Goal: Check status: Check status

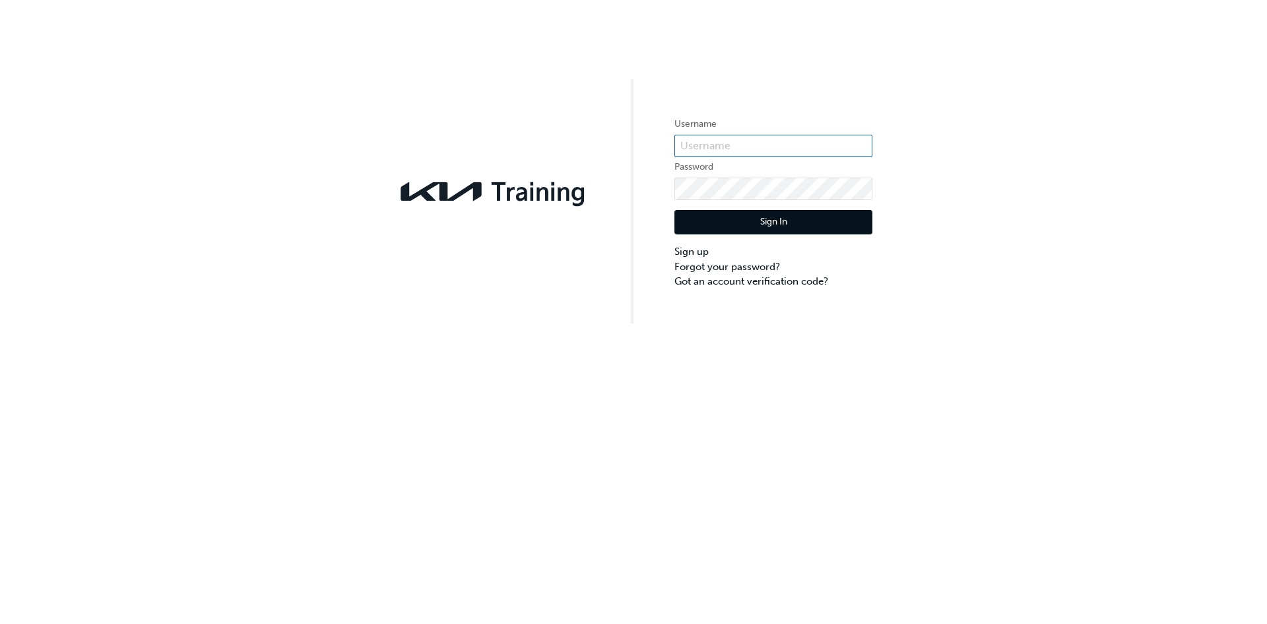
type input "KAU83173E0"
click at [819, 232] on button "Sign In" at bounding box center [774, 222] width 198 height 25
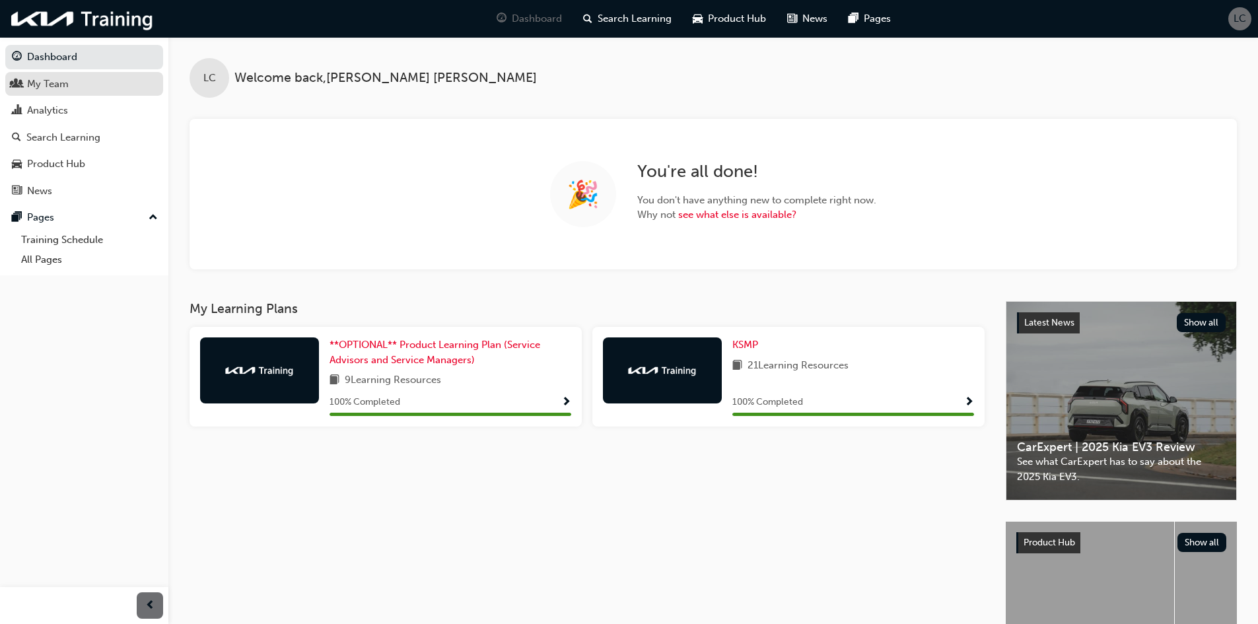
click at [88, 88] on div "My Team" at bounding box center [84, 84] width 145 height 17
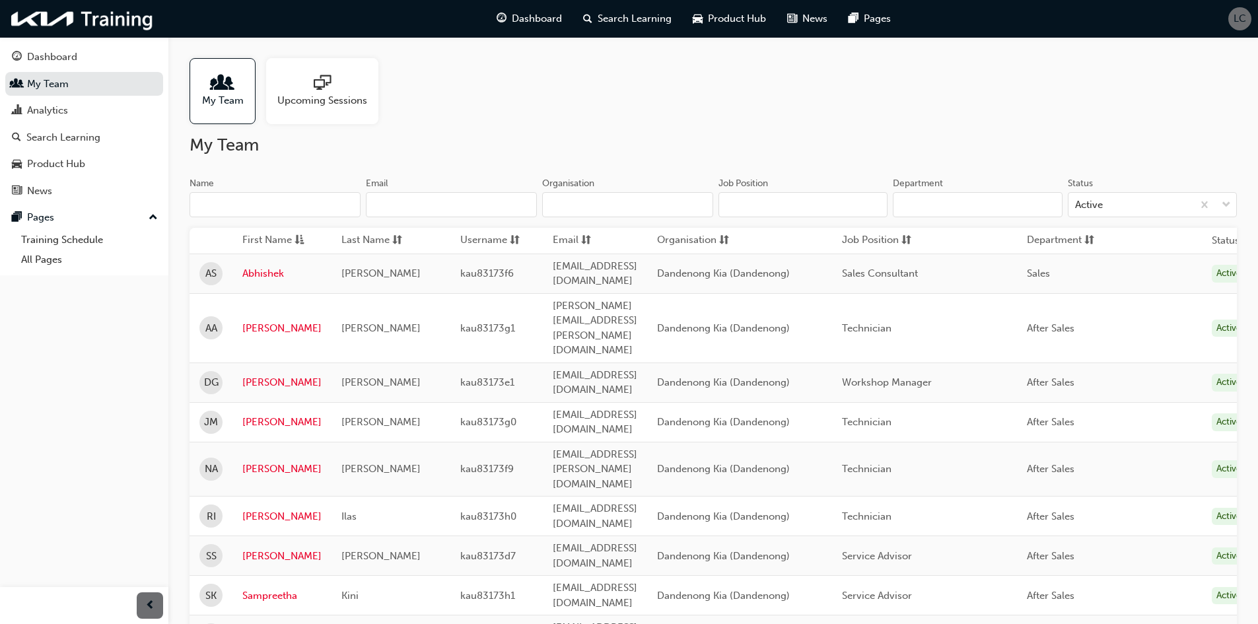
scroll to position [86, 0]
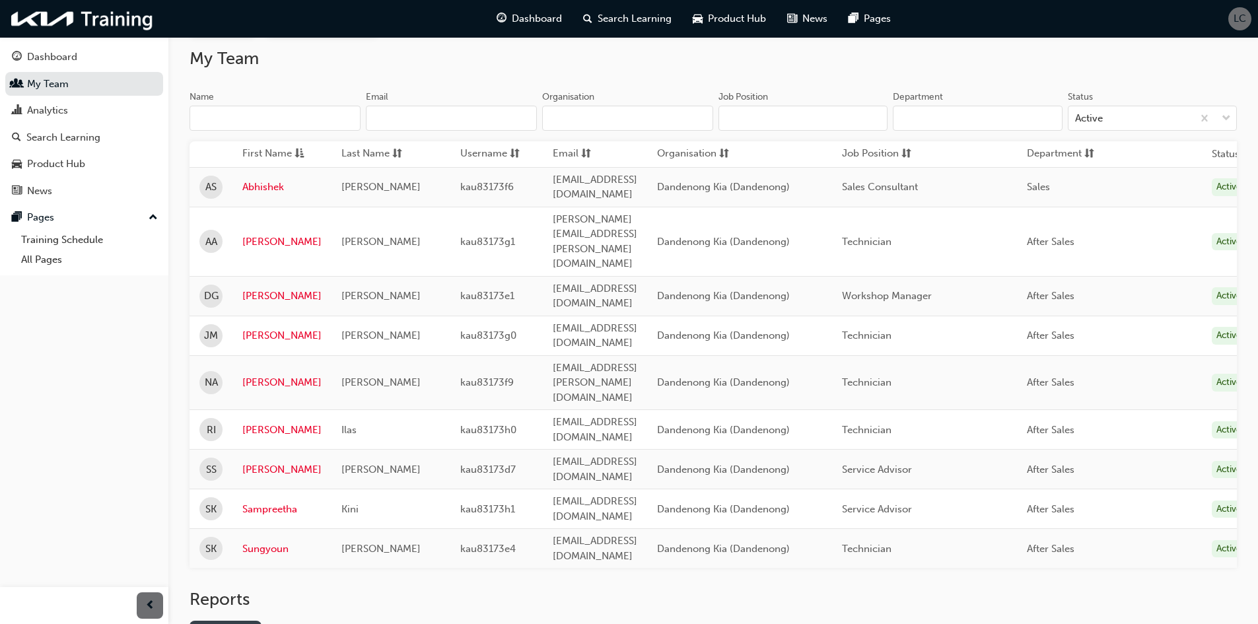
click at [251, 621] on link "Gap Report" at bounding box center [225, 632] width 72 height 22
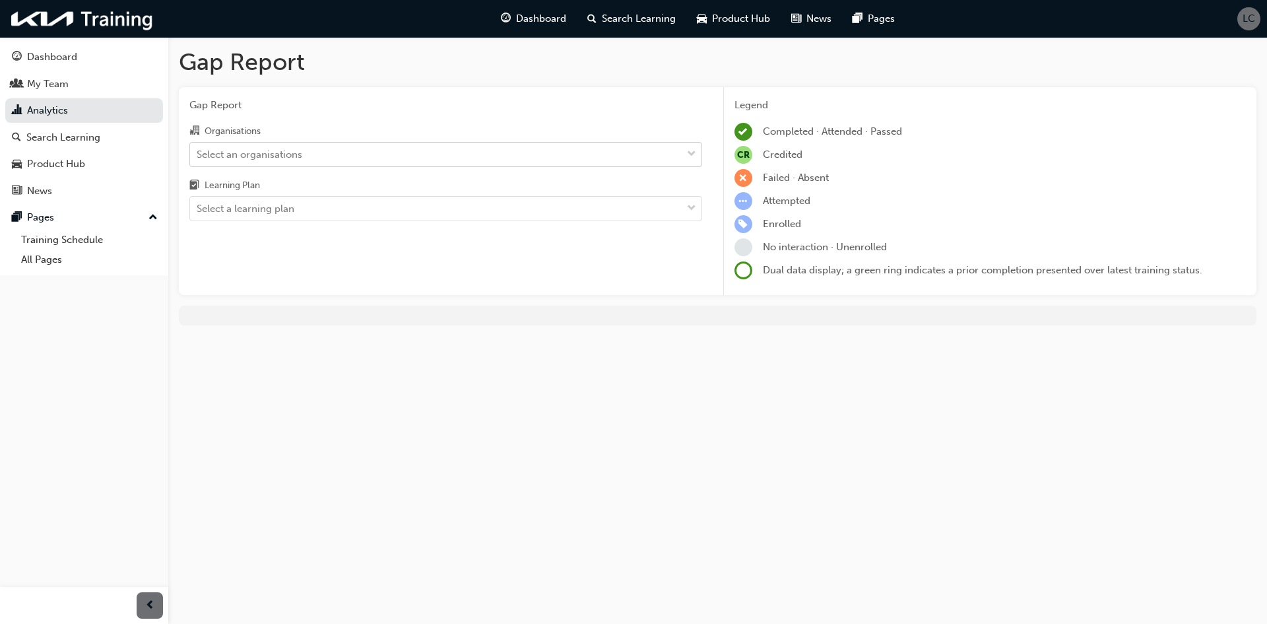
click at [364, 156] on div "Select an organisations" at bounding box center [436, 154] width 492 height 23
click at [198, 156] on input "Organisations Select an organisations" at bounding box center [197, 153] width 1 height 11
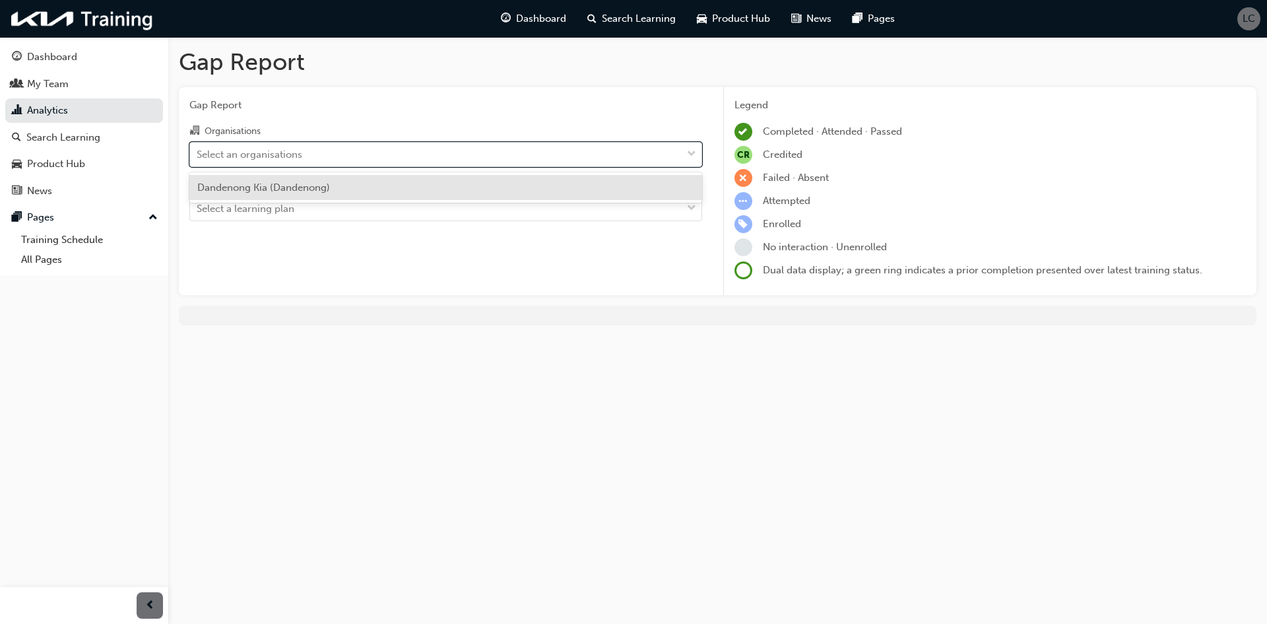
click at [370, 189] on div "Dandenong Kia (Dandenong)" at bounding box center [445, 188] width 513 height 26
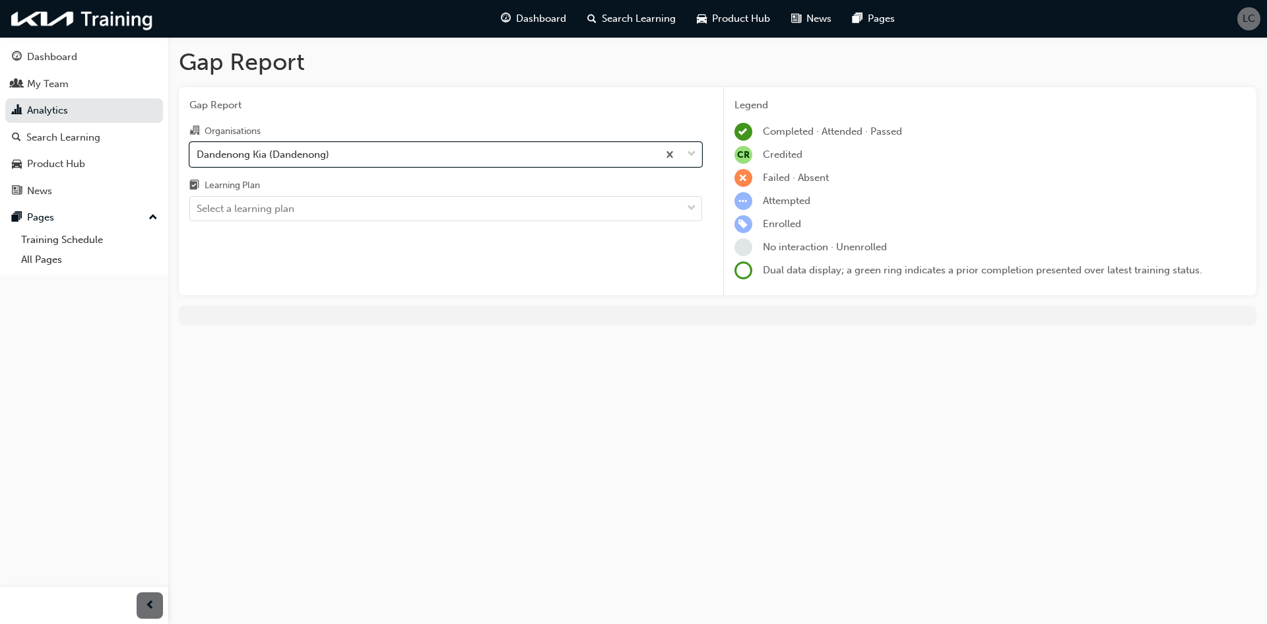
click at [990, 314] on div at bounding box center [718, 316] width 1078 height 20
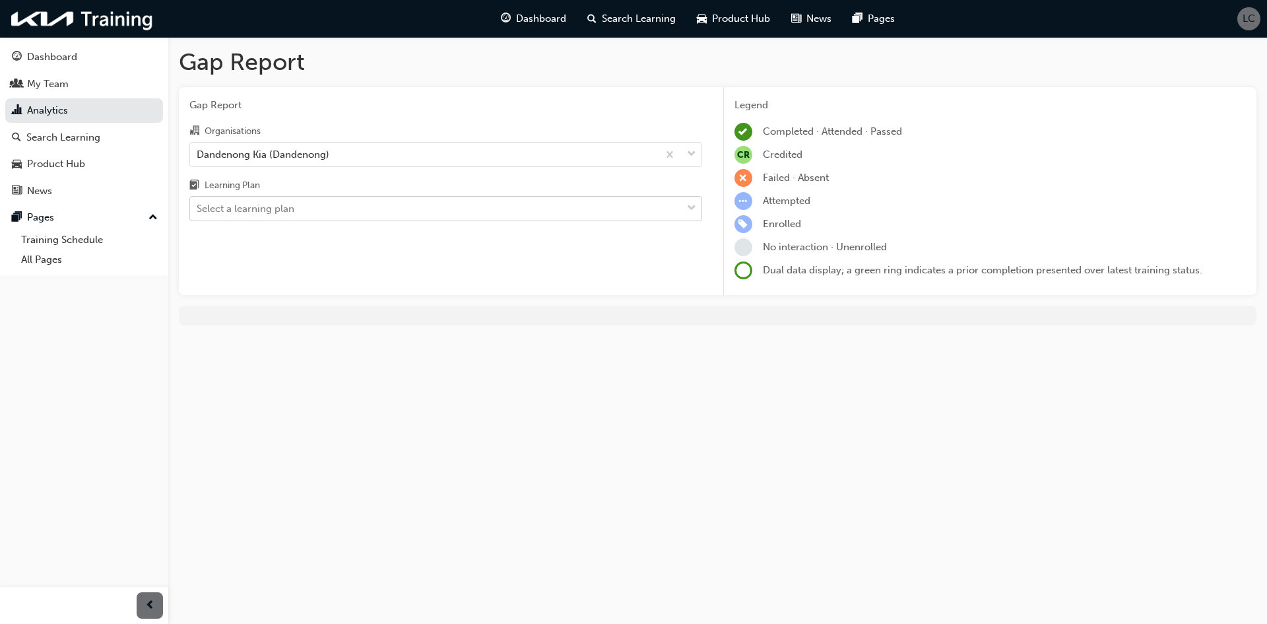
click at [399, 208] on div "Select a learning plan" at bounding box center [436, 208] width 492 height 23
click at [198, 208] on input "Learning Plan Select a learning plan" at bounding box center [197, 208] width 1 height 11
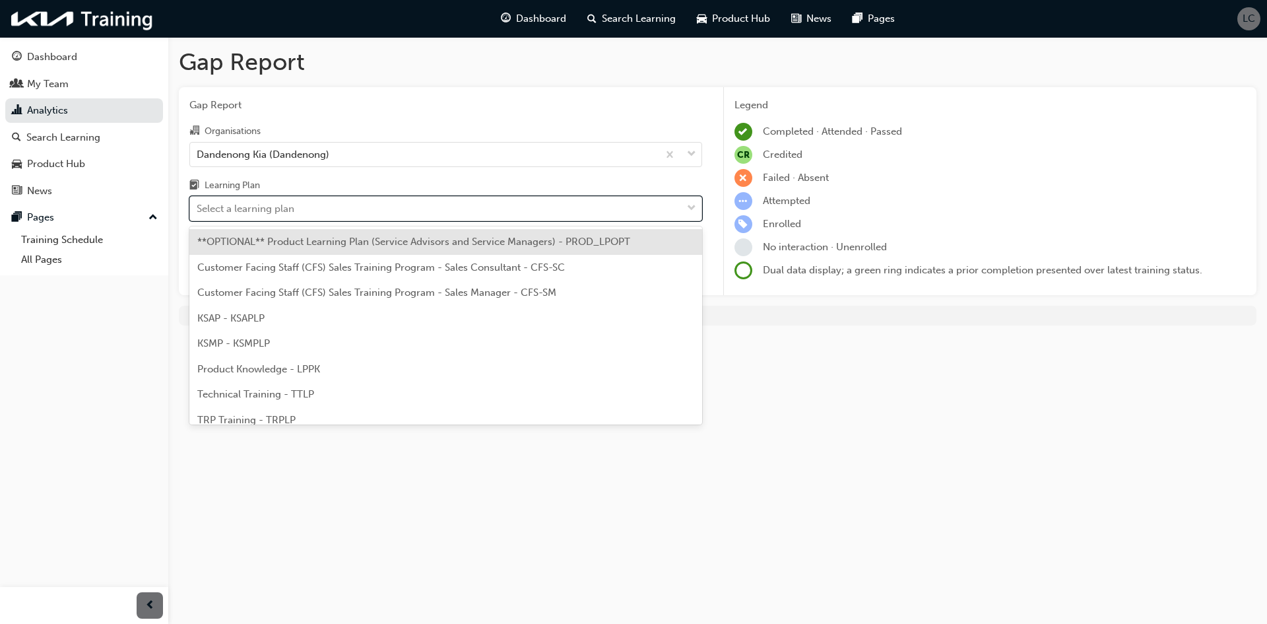
click at [398, 208] on div "Select a learning plan" at bounding box center [436, 208] width 492 height 23
click at [198, 208] on input "Learning Plan option **OPTIONAL** Product Learning Plan (Service Advisors and S…" at bounding box center [197, 208] width 1 height 11
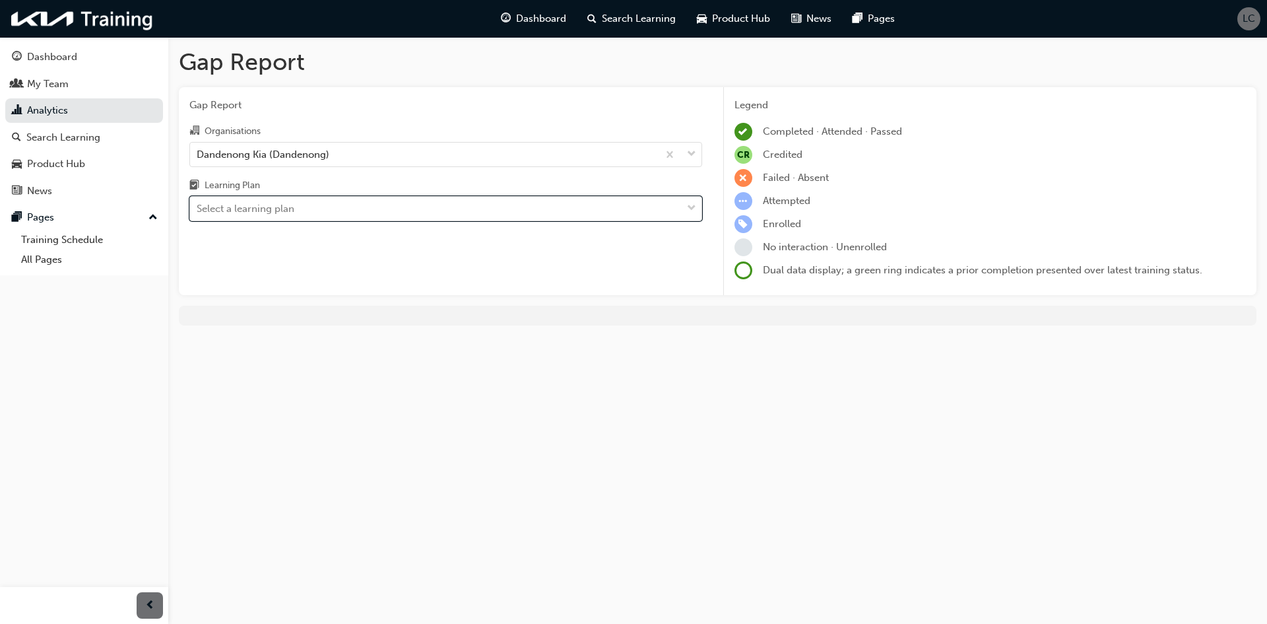
click at [570, 402] on div "Gap Report Gap Report Organisations Dandenong Kia (Dandenong) Learning Plan 0 r…" at bounding box center [633, 312] width 1267 height 624
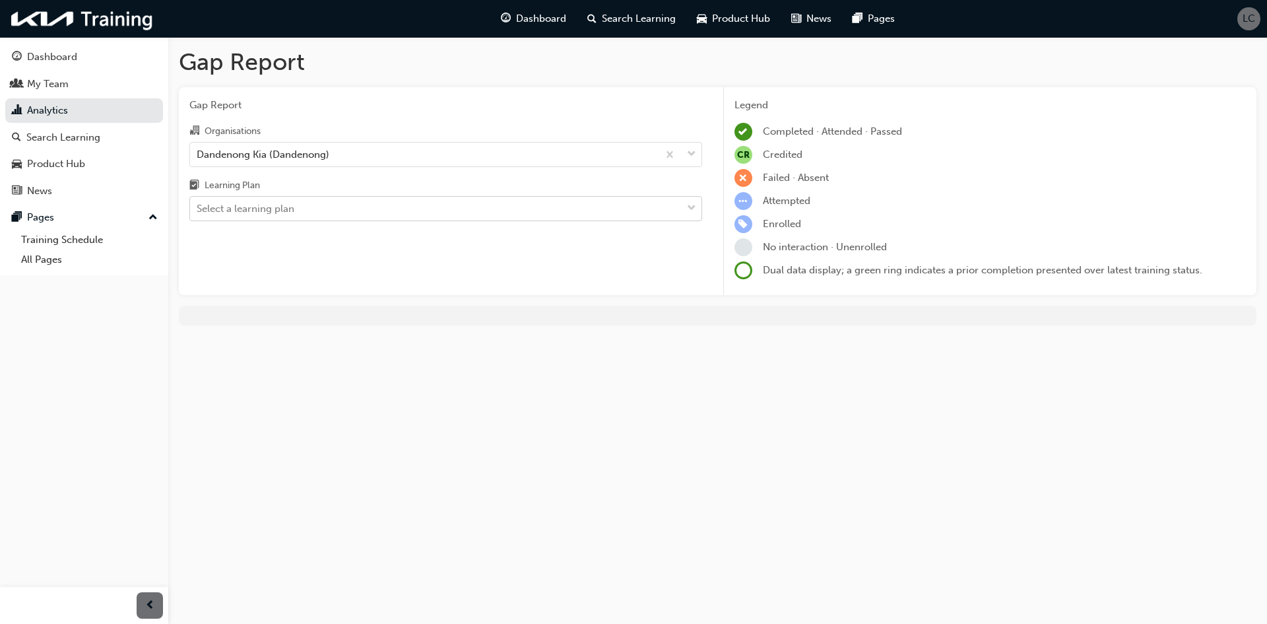
click at [257, 207] on div "Select a learning plan" at bounding box center [246, 208] width 98 height 15
click at [198, 207] on input "Learning Plan Select a learning plan" at bounding box center [197, 208] width 1 height 11
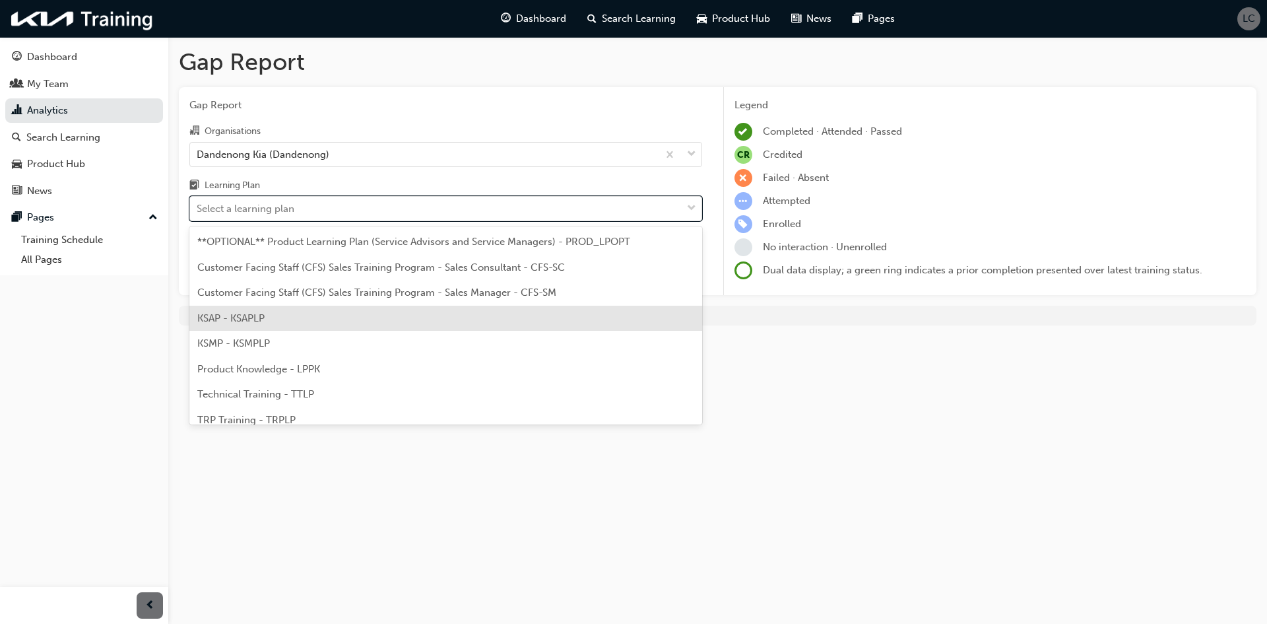
click at [390, 328] on div "KSAP - KSAPLP" at bounding box center [445, 319] width 513 height 26
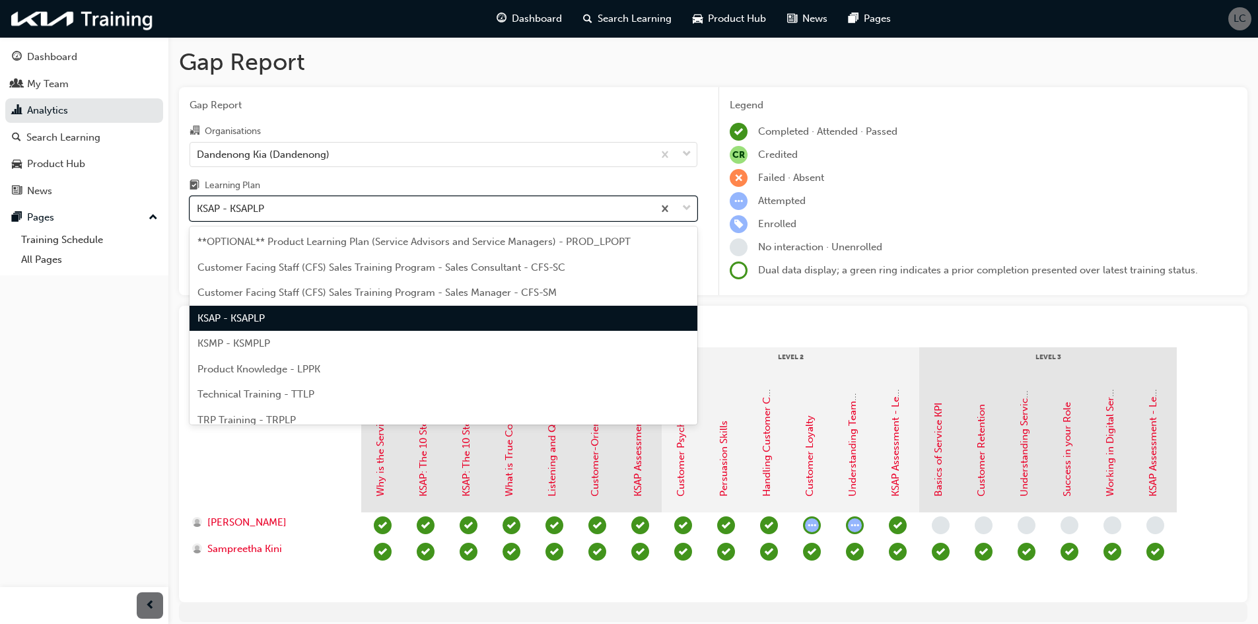
click at [352, 205] on div "KSAP - KSAPLP" at bounding box center [421, 208] width 463 height 23
click at [198, 205] on input "Learning Plan option KSAP - KSAPLP, selected. option KSAP - KSAPLP focused, 4 o…" at bounding box center [197, 208] width 1 height 11
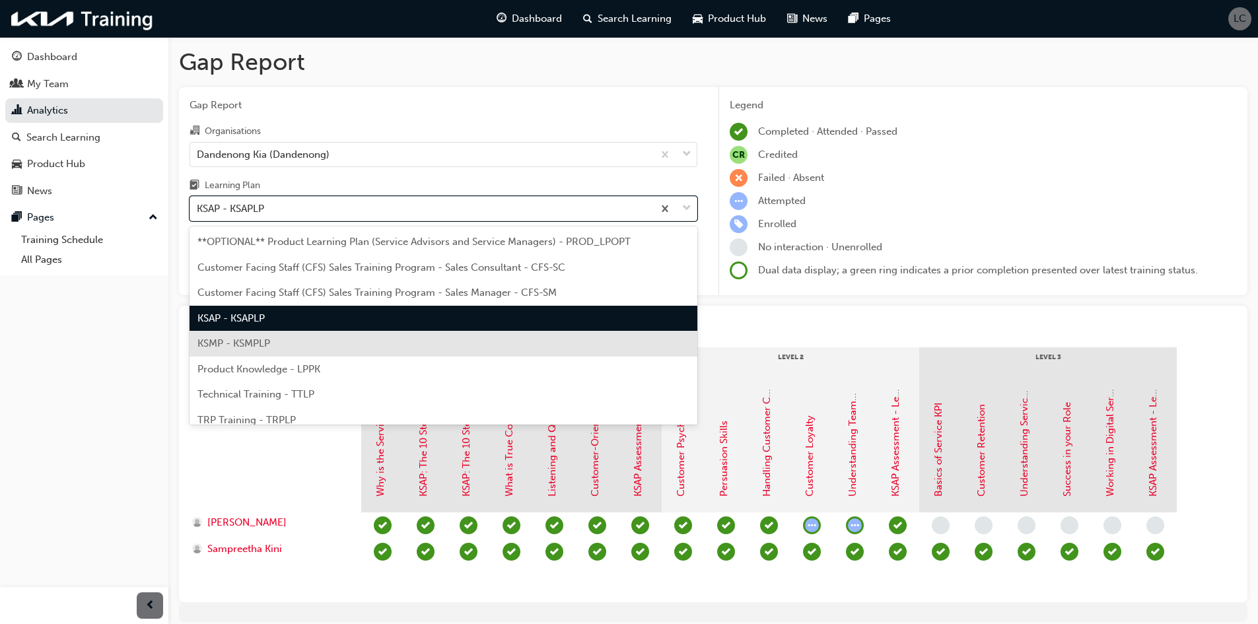
click at [337, 339] on div "KSMP - KSMPLP" at bounding box center [443, 344] width 508 height 26
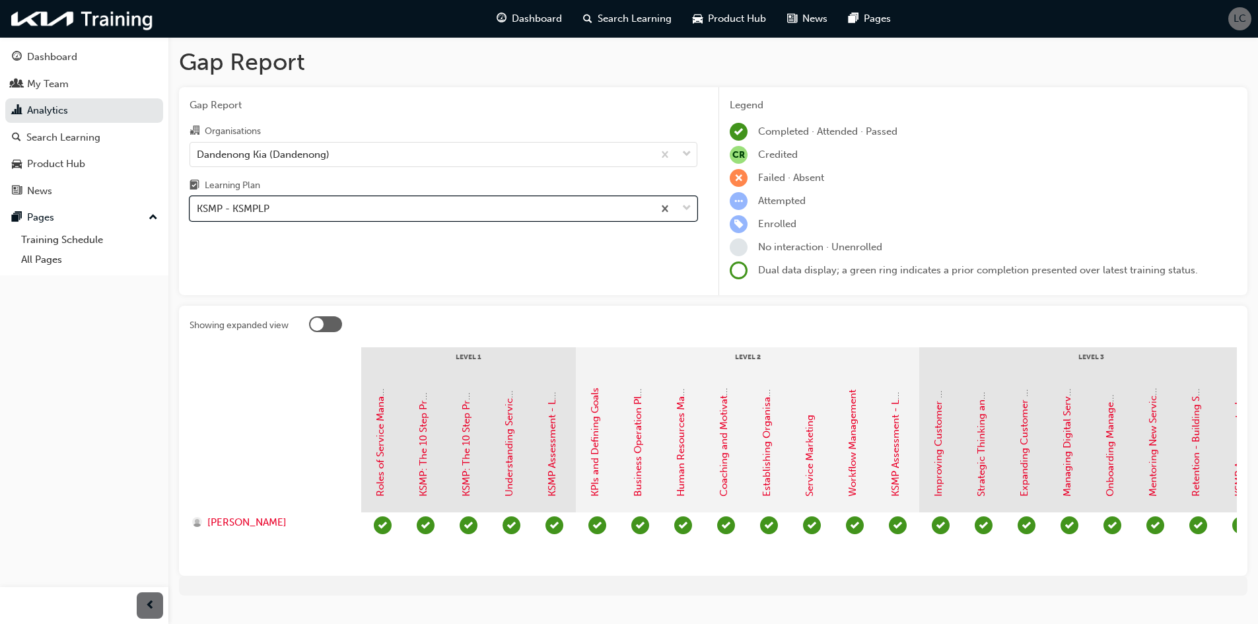
click at [537, 205] on div "KSMP - KSMPLP" at bounding box center [421, 208] width 463 height 23
click at [198, 205] on input "Learning Plan option KSMP - KSMPLP, selected. 0 results available. Select is fo…" at bounding box center [197, 208] width 1 height 11
click at [277, 205] on div "KSMP - KSMPLP" at bounding box center [421, 208] width 463 height 23
click at [198, 205] on input "Learning Plan option KSMP - KSMPLP, selected. 0 results available. Select is fo…" at bounding box center [197, 208] width 1 height 11
click at [415, 207] on div "KSMP - KSMPLP" at bounding box center [421, 208] width 463 height 23
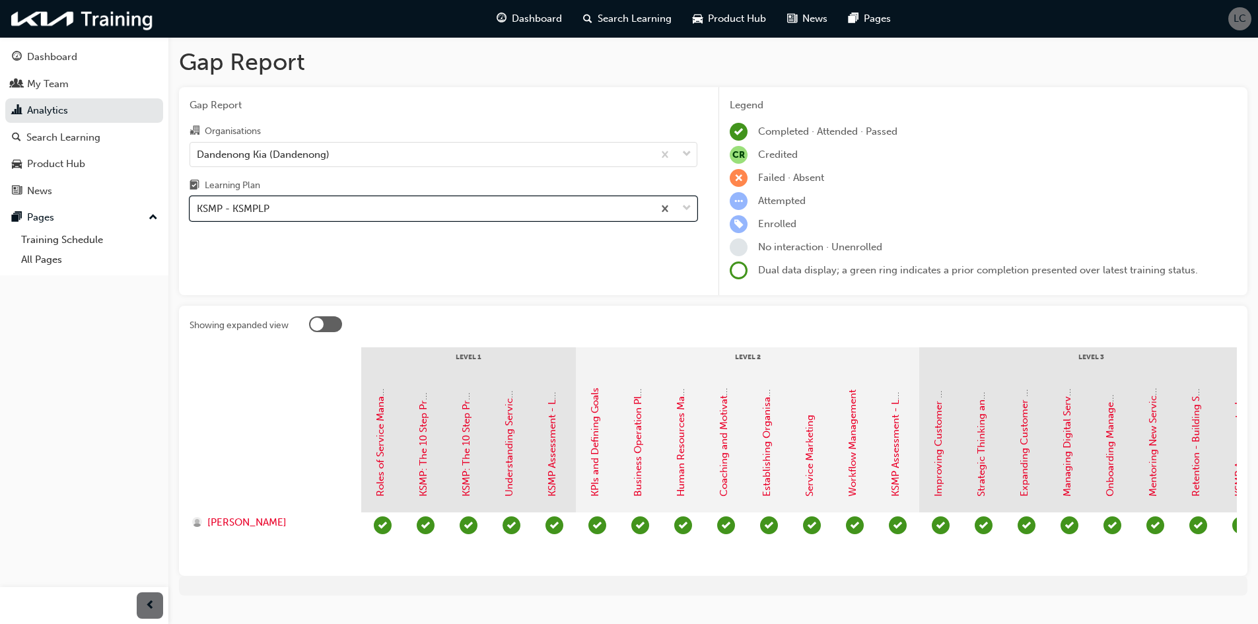
click at [198, 207] on input "Learning Plan option KSMP - KSMPLP, selected. 0 results available. Select is fo…" at bounding box center [197, 208] width 1 height 11
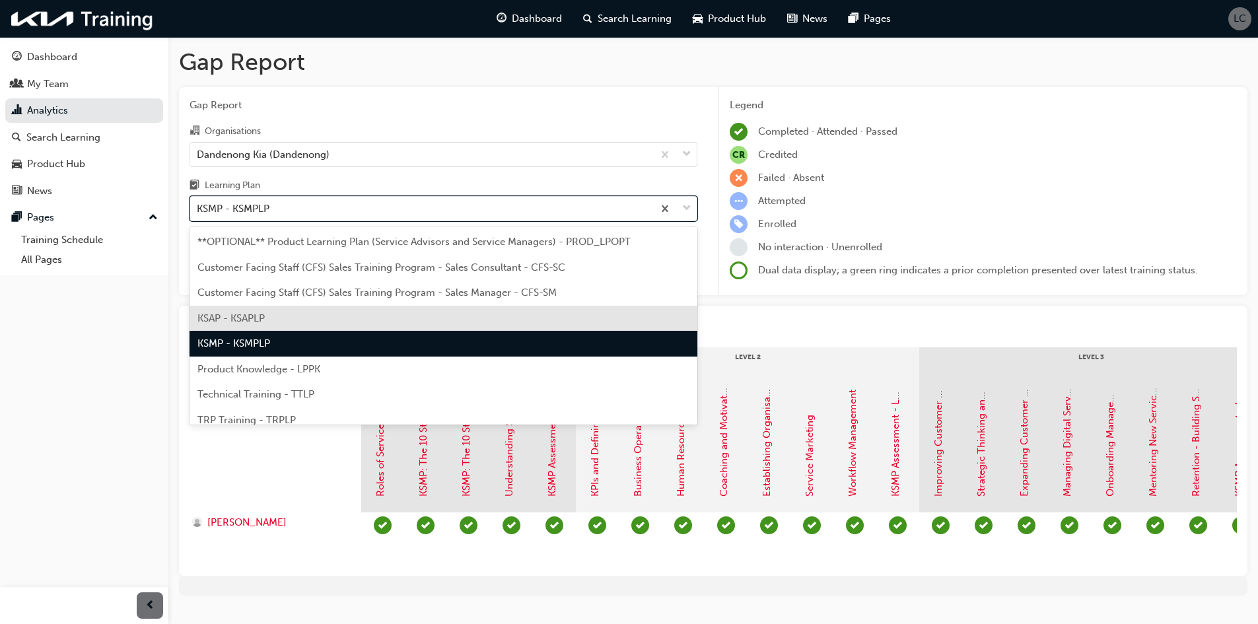
click at [364, 316] on div "KSAP - KSAPLP" at bounding box center [443, 319] width 508 height 26
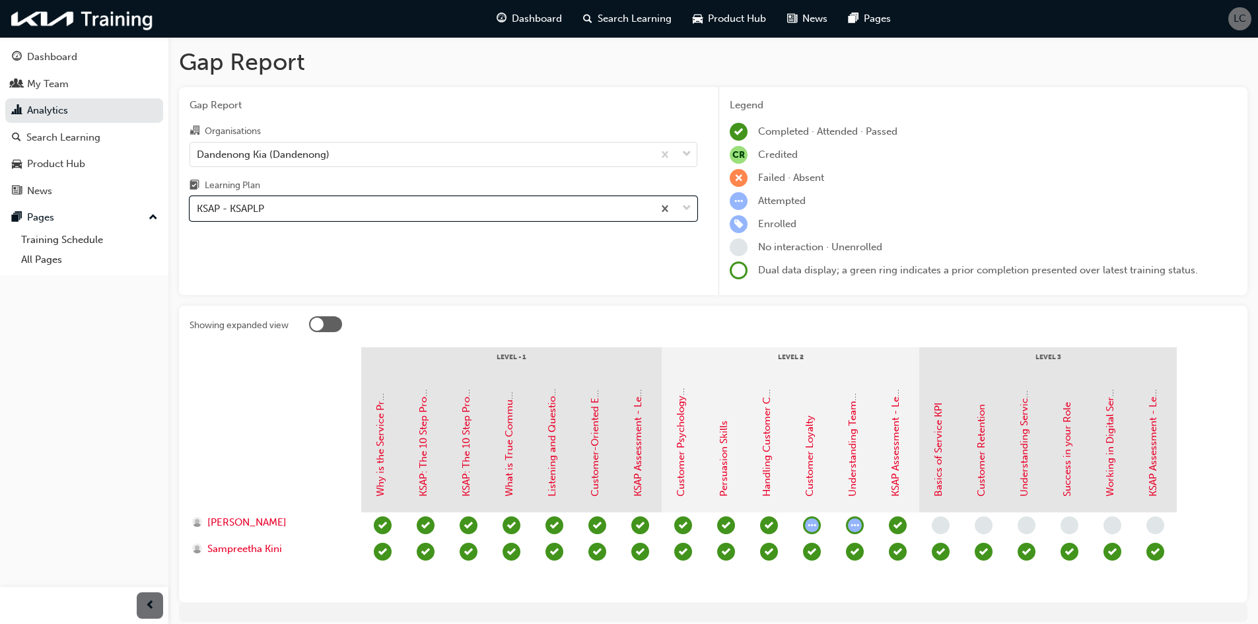
scroll to position [52, 0]
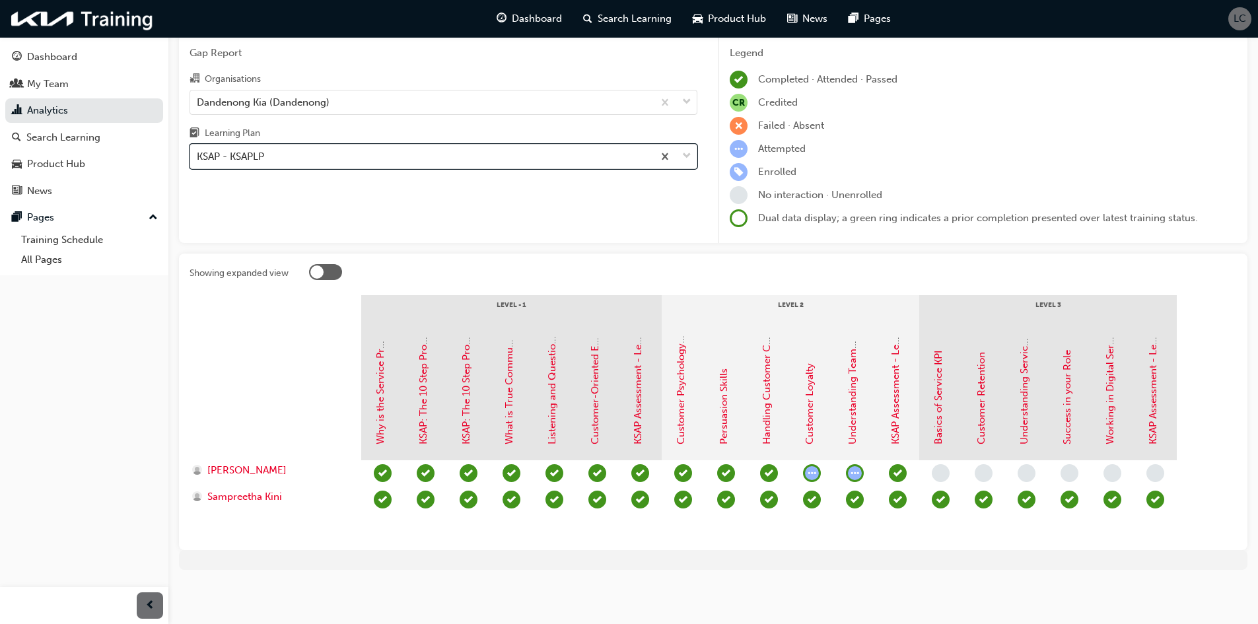
click at [856, 479] on span "learningRecordVerb_ATTEMPT-icon" at bounding box center [855, 473] width 18 height 18
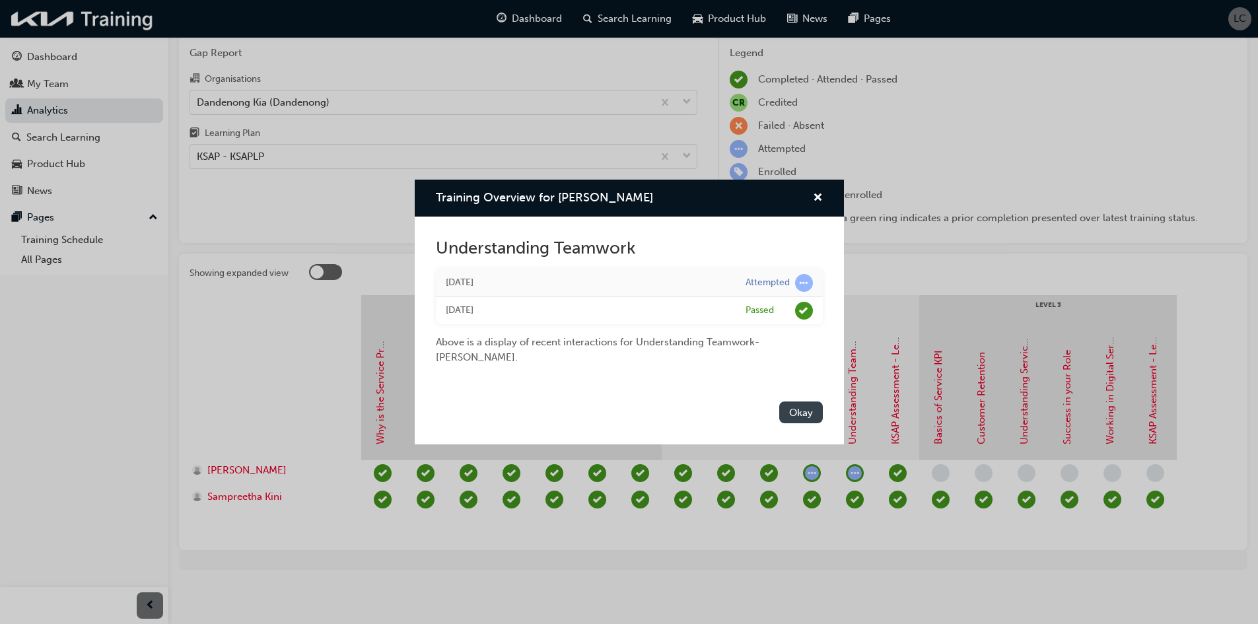
click at [792, 403] on button "Okay" at bounding box center [801, 412] width 44 height 22
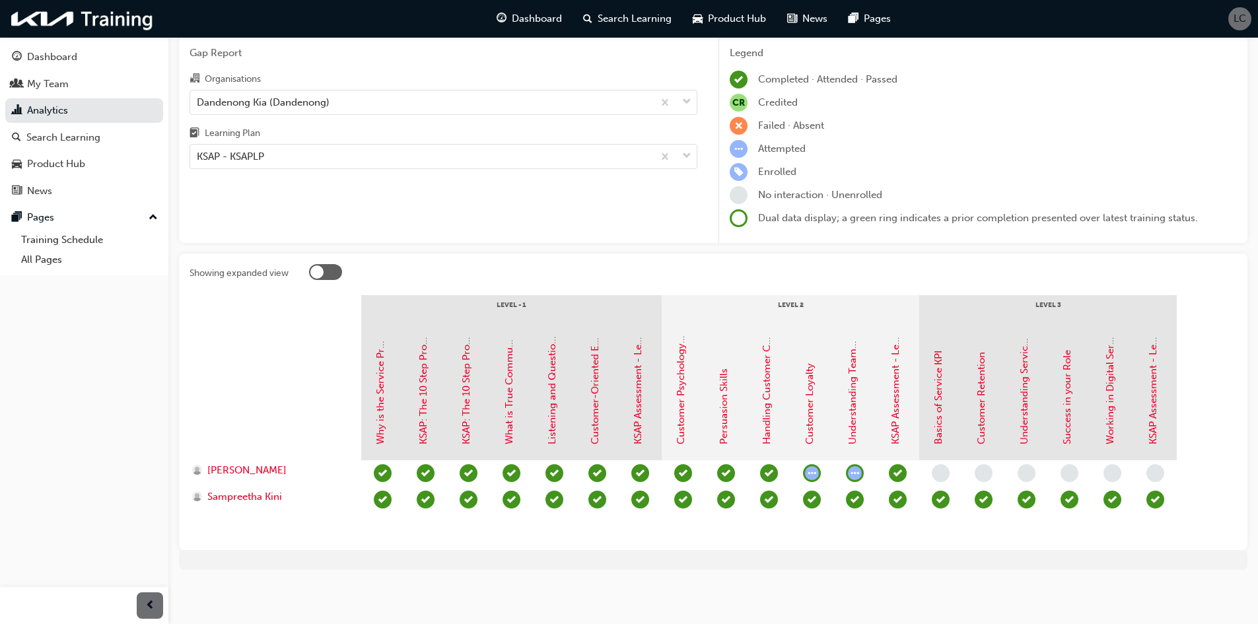
click at [812, 479] on span "learningRecordVerb_ATTEMPT-icon" at bounding box center [812, 473] width 18 height 18
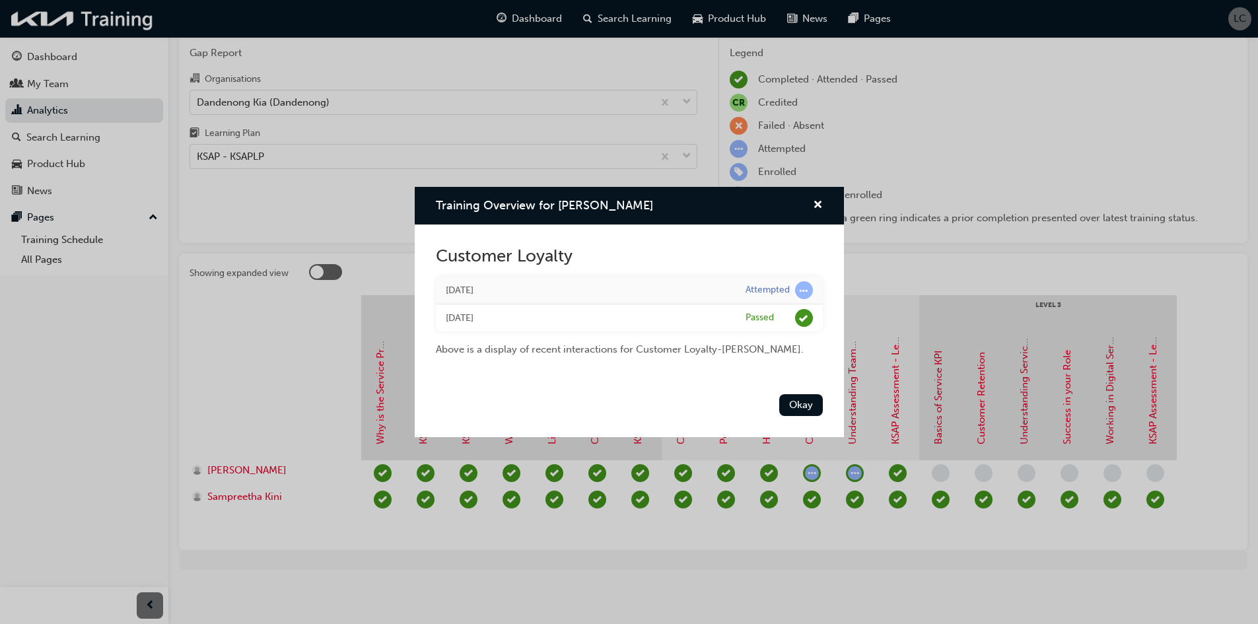
click at [801, 293] on span "learningRecordVerb_ATTEMPT-icon" at bounding box center [804, 290] width 18 height 18
click at [810, 403] on button "Okay" at bounding box center [801, 405] width 44 height 22
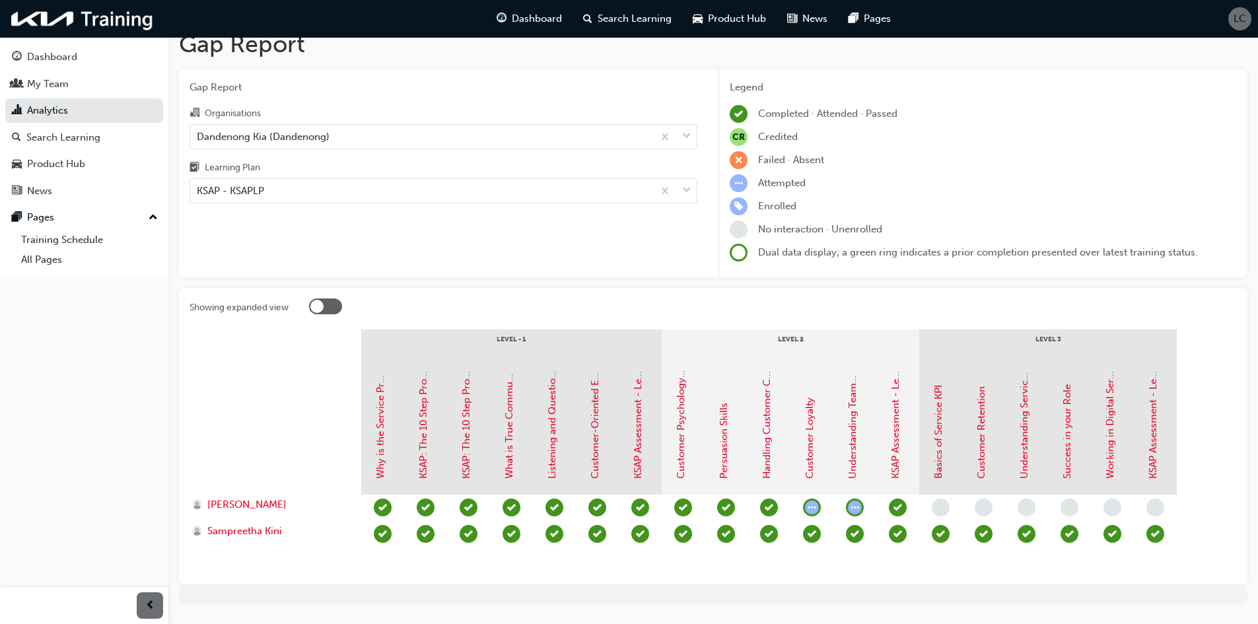
scroll to position [0, 0]
